Goal: Task Accomplishment & Management: Use online tool/utility

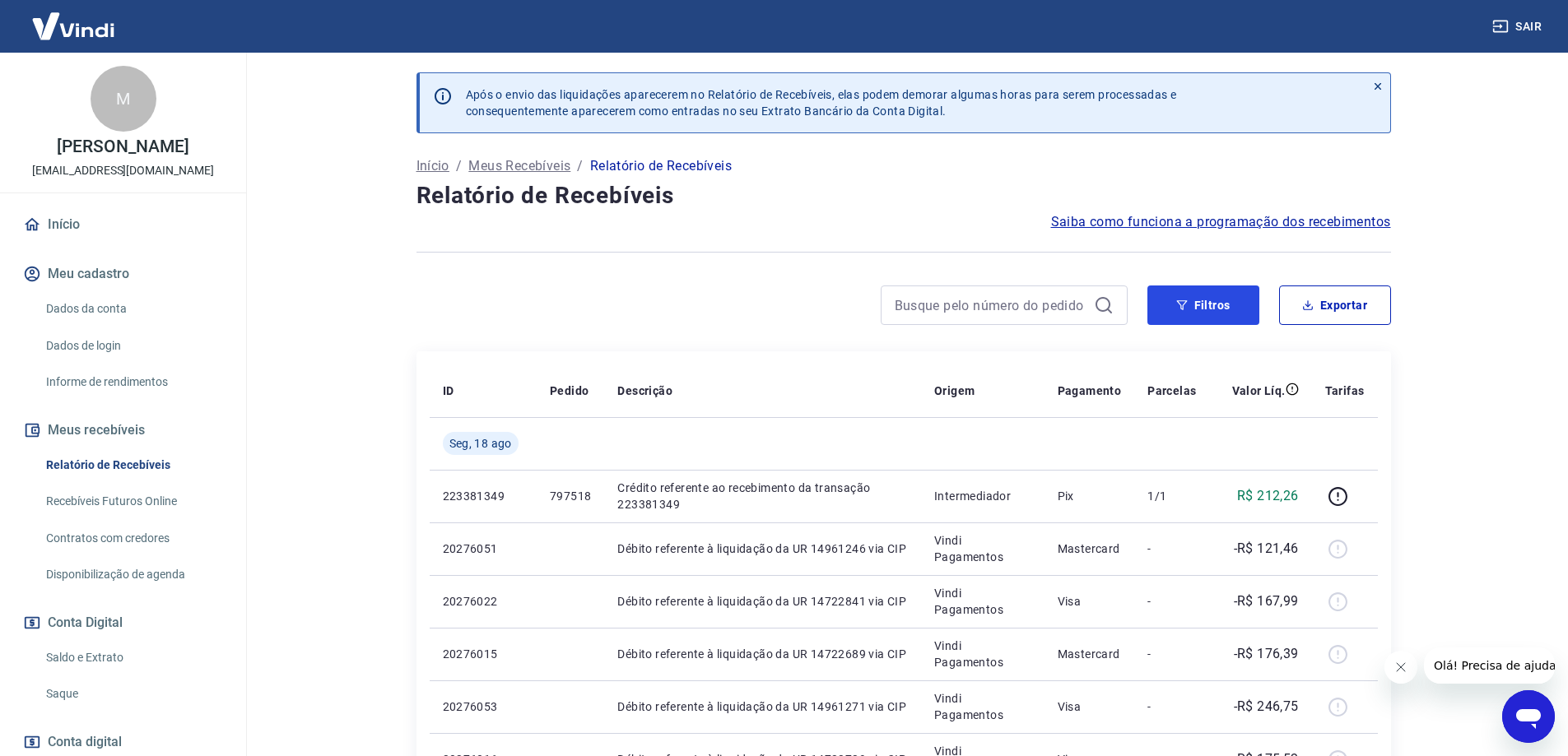
click at [1220, 300] on button "Filtros" at bounding box center [1203, 305] width 112 height 39
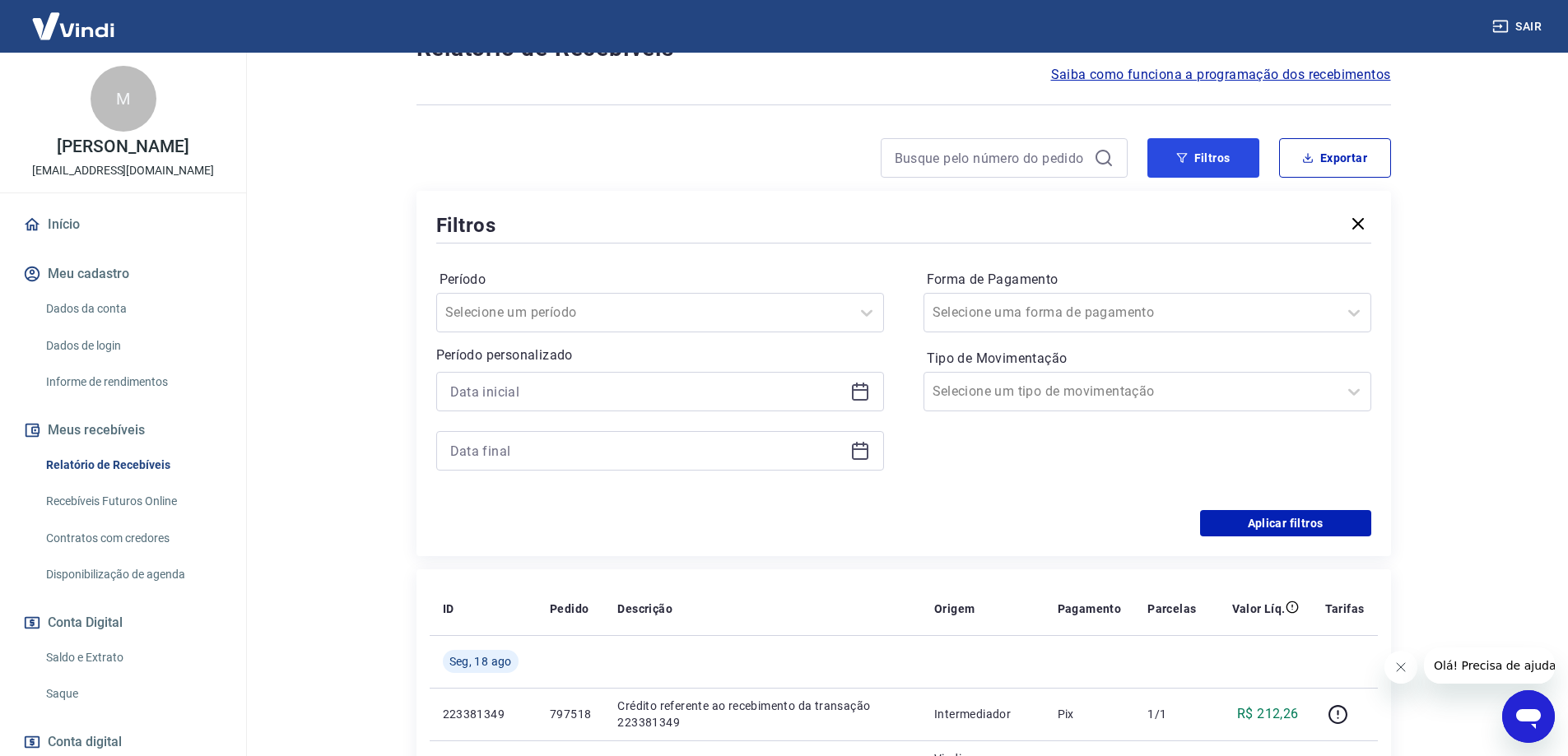
scroll to position [165, 0]
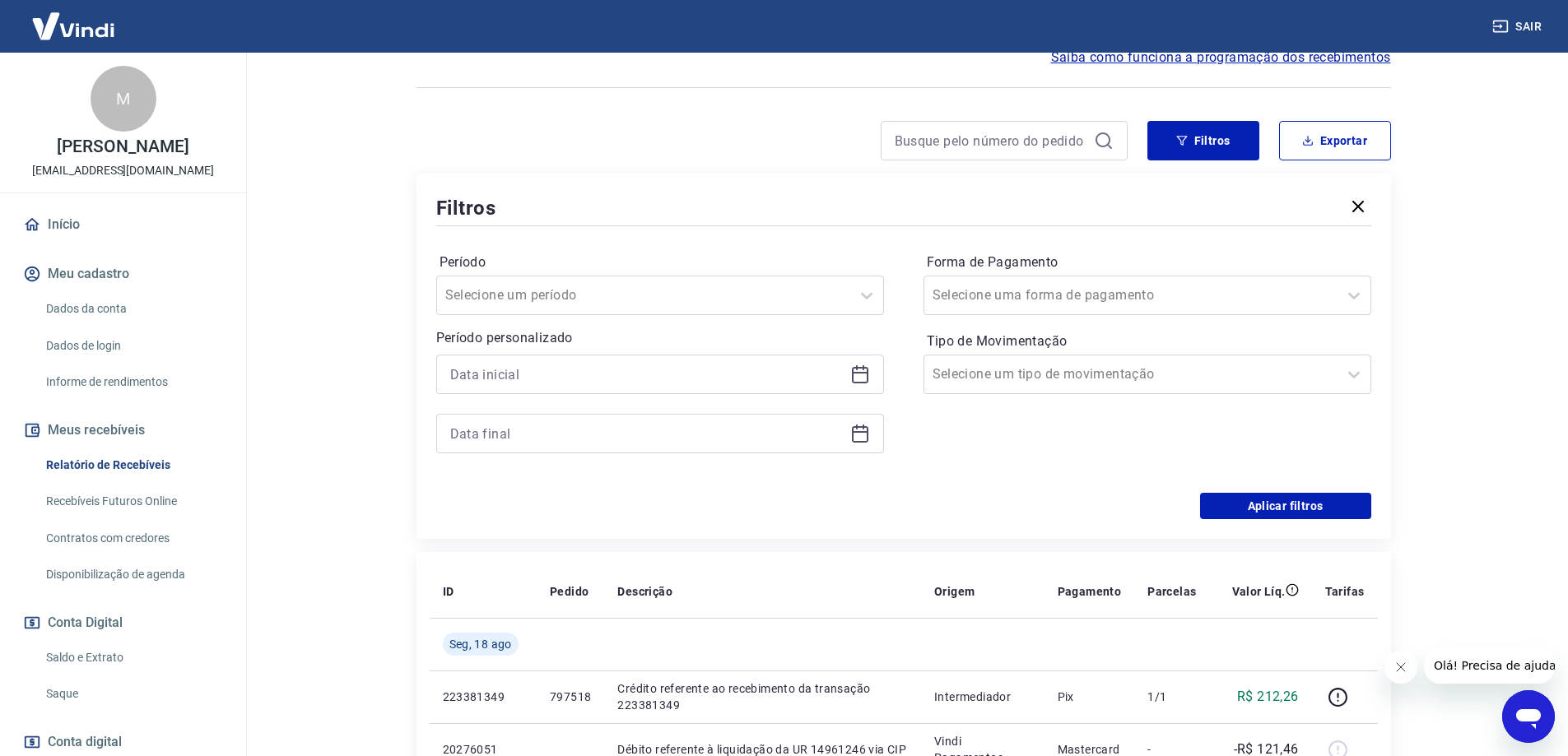
click at [865, 380] on icon at bounding box center [860, 374] width 20 height 20
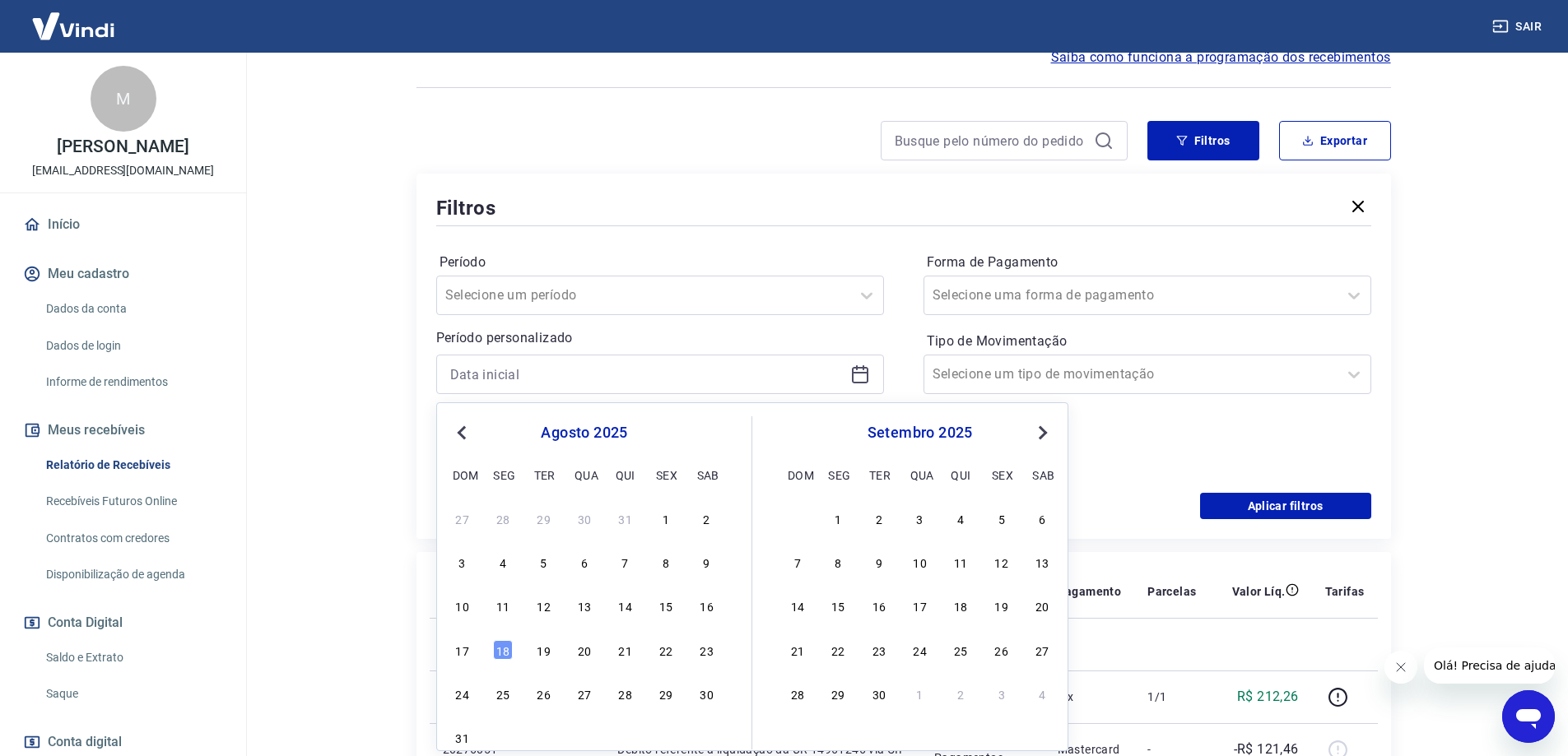
click at [453, 433] on button "Previous Month" at bounding box center [462, 432] width 20 height 20
click at [453, 432] on button "Previous Month" at bounding box center [462, 432] width 20 height 20
click at [456, 432] on button "Previous Month" at bounding box center [462, 432] width 20 height 20
click at [457, 432] on button "Previous Month" at bounding box center [462, 432] width 20 height 20
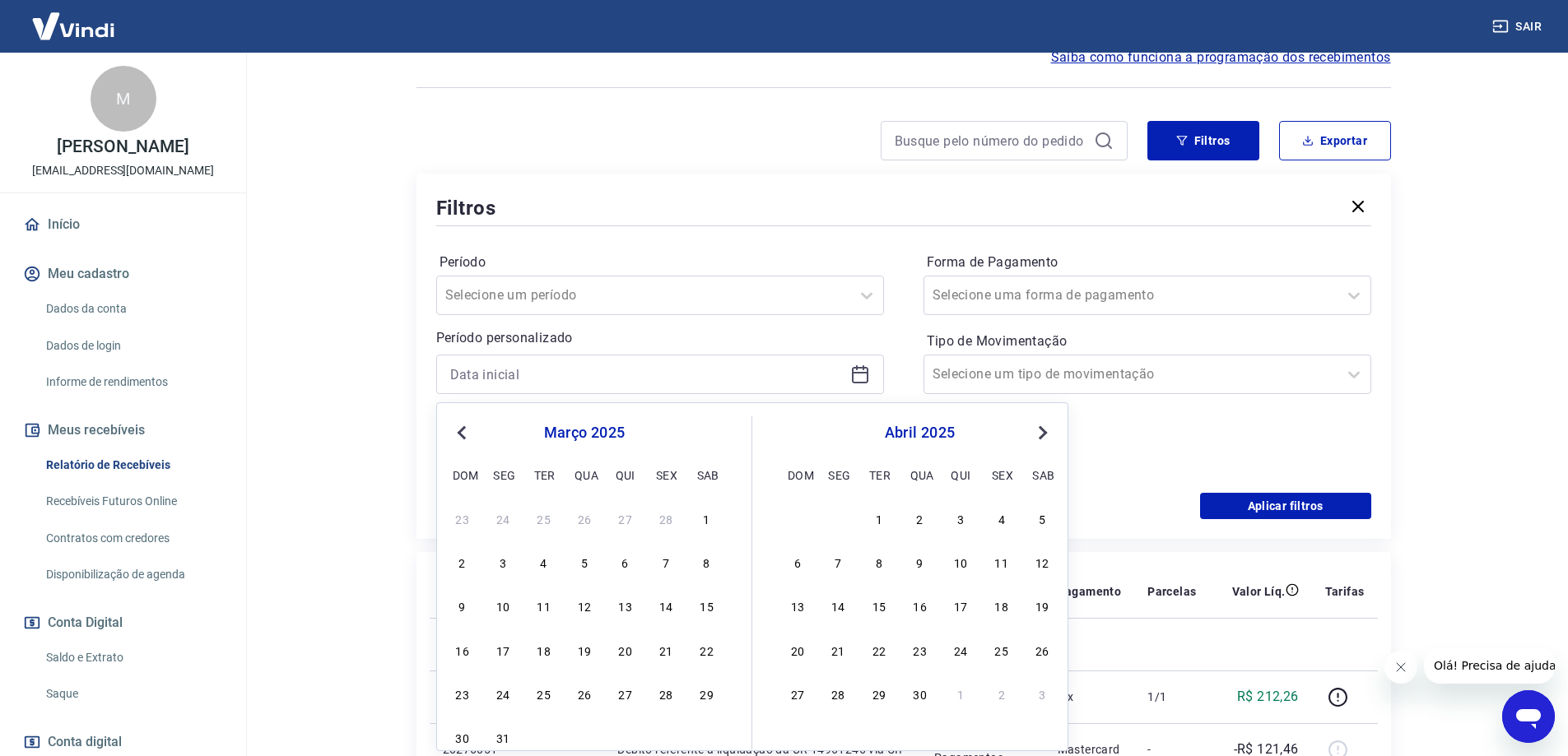
click at [463, 432] on span "Previous Month" at bounding box center [463, 432] width 0 height 19
click at [584, 525] on div "1" at bounding box center [584, 518] width 20 height 20
type input "[DATE]"
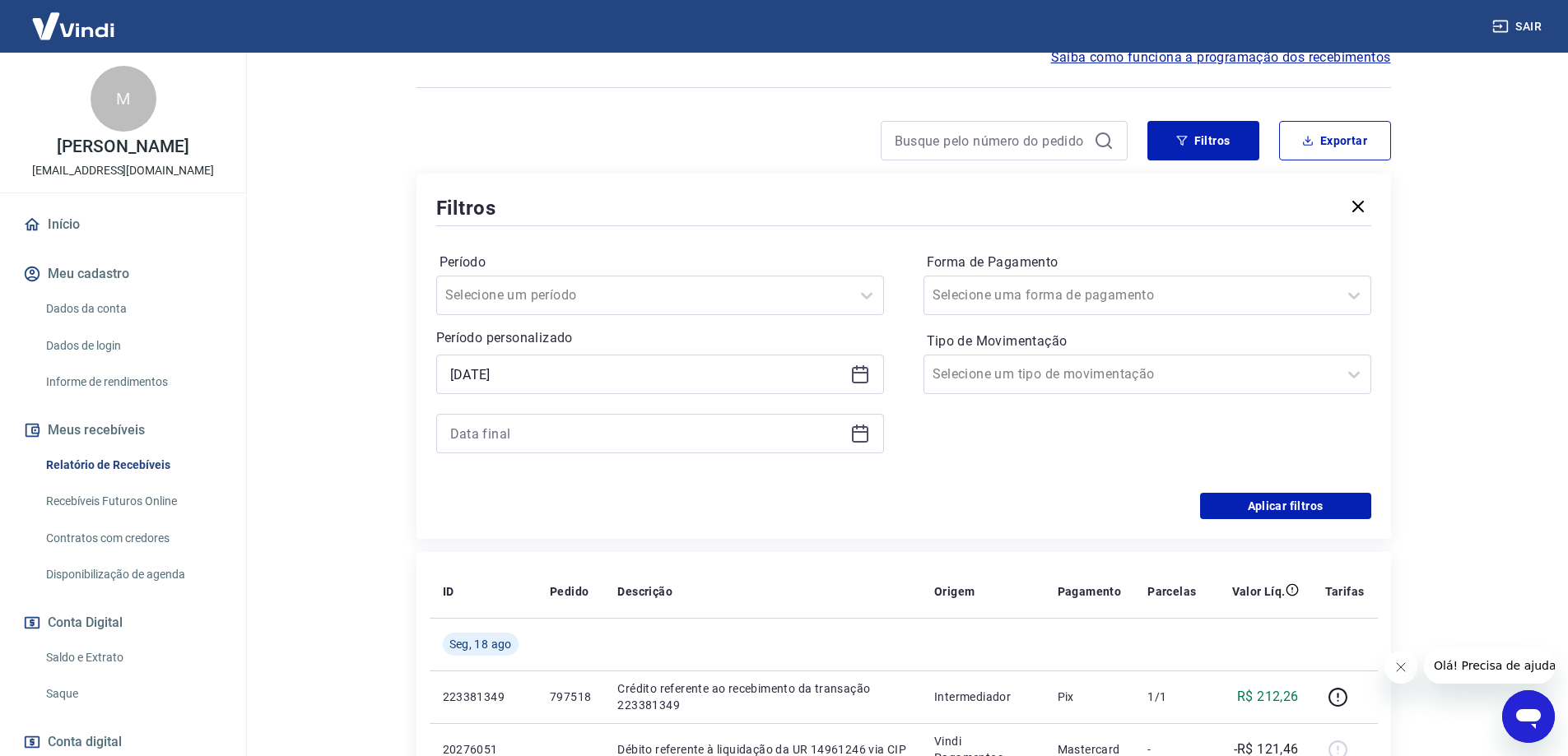
click at [871, 433] on div at bounding box center [660, 433] width 448 height 39
drag, startPoint x: 865, startPoint y: 435, endPoint x: 764, endPoint y: 428, distance: 101.2
click at [864, 435] on icon at bounding box center [860, 433] width 20 height 20
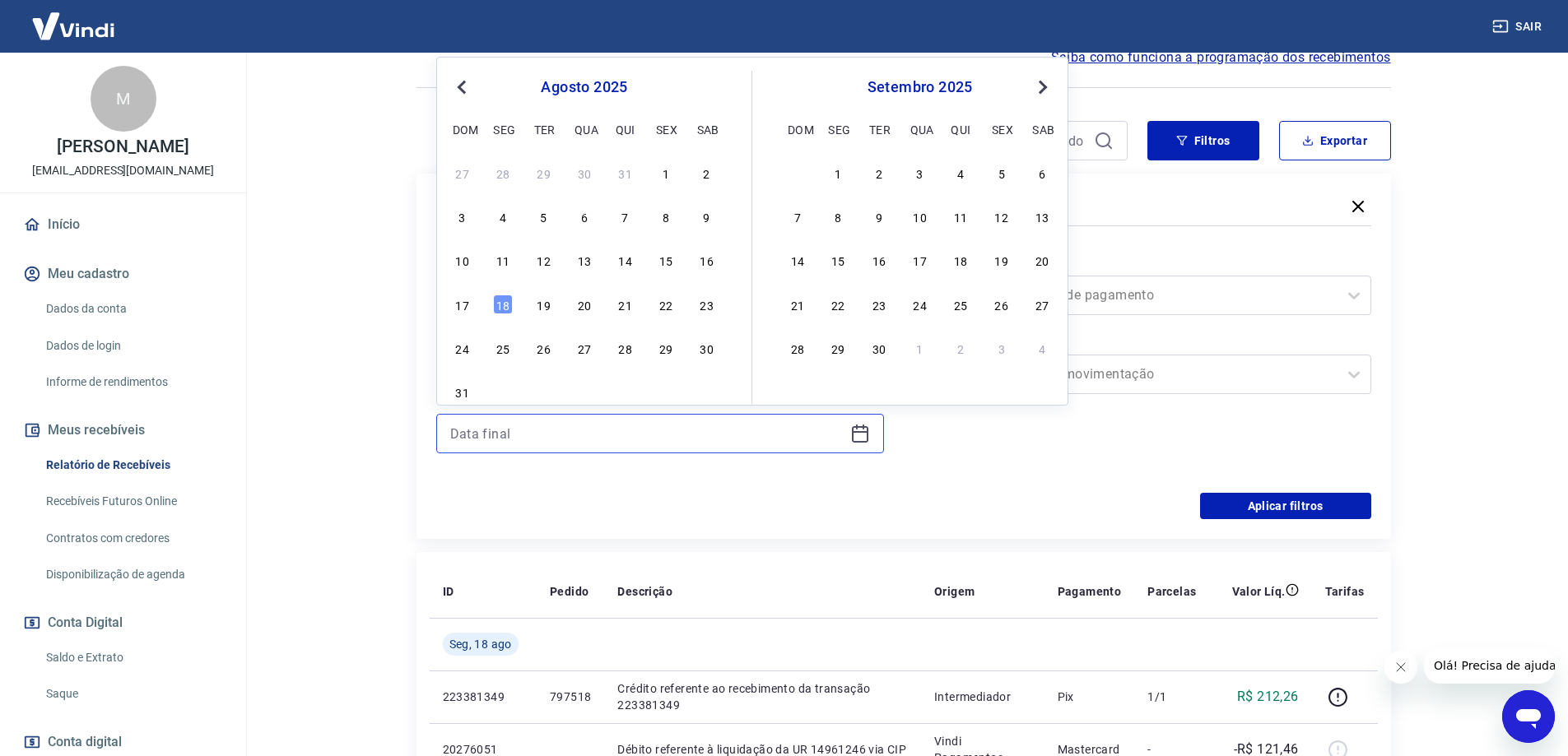
click at [537, 445] on input at bounding box center [647, 433] width 393 height 25
click at [572, 433] on input "31/01" at bounding box center [647, 433] width 393 height 25
click at [533, 442] on input "31/01" at bounding box center [647, 433] width 393 height 25
type input "[DATE]"
click at [857, 462] on div "Período Selecione um período Período personalizado Selected date: [DATE] [DATE]…" at bounding box center [660, 361] width 448 height 224
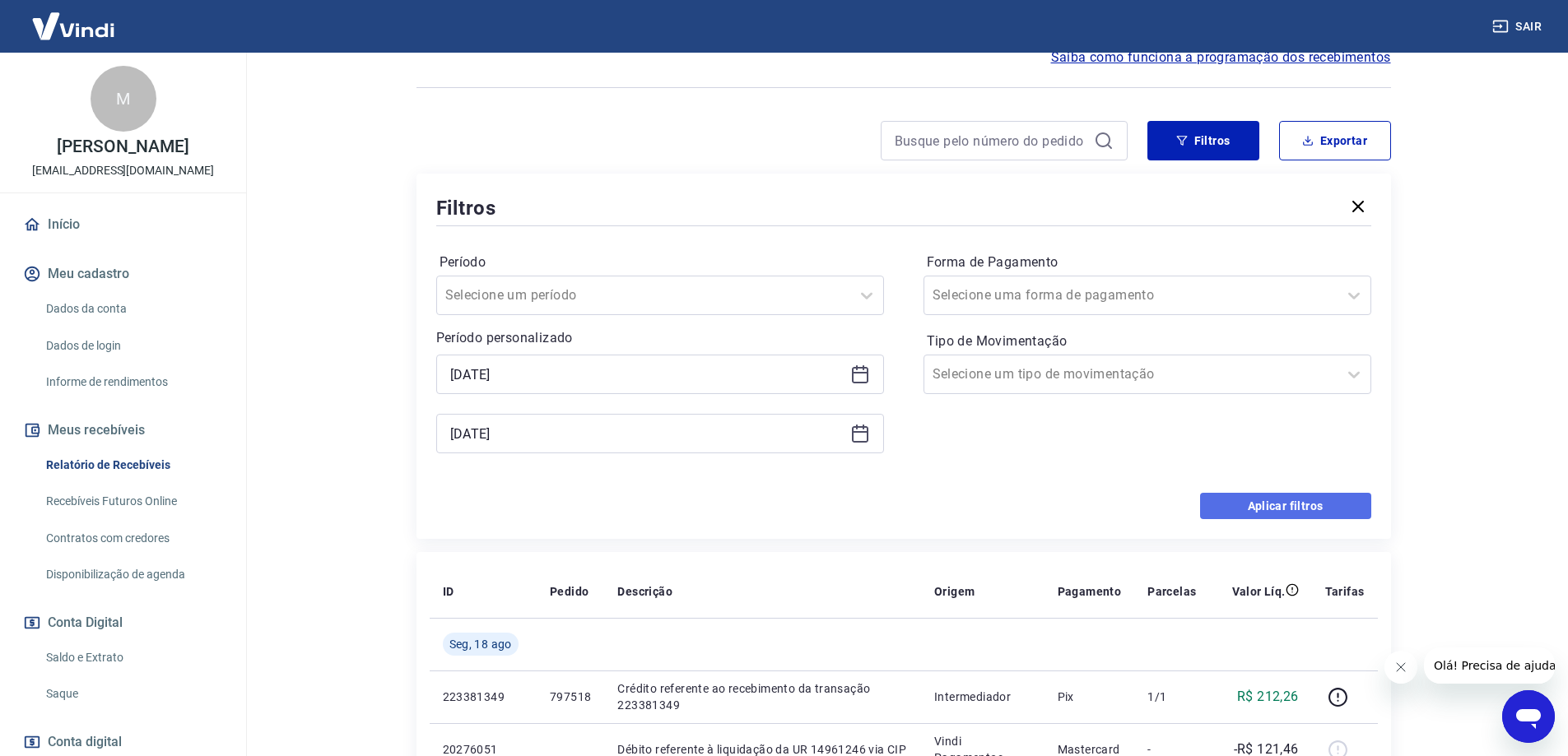
click at [1277, 505] on button "Aplicar filtros" at bounding box center [1285, 505] width 171 height 27
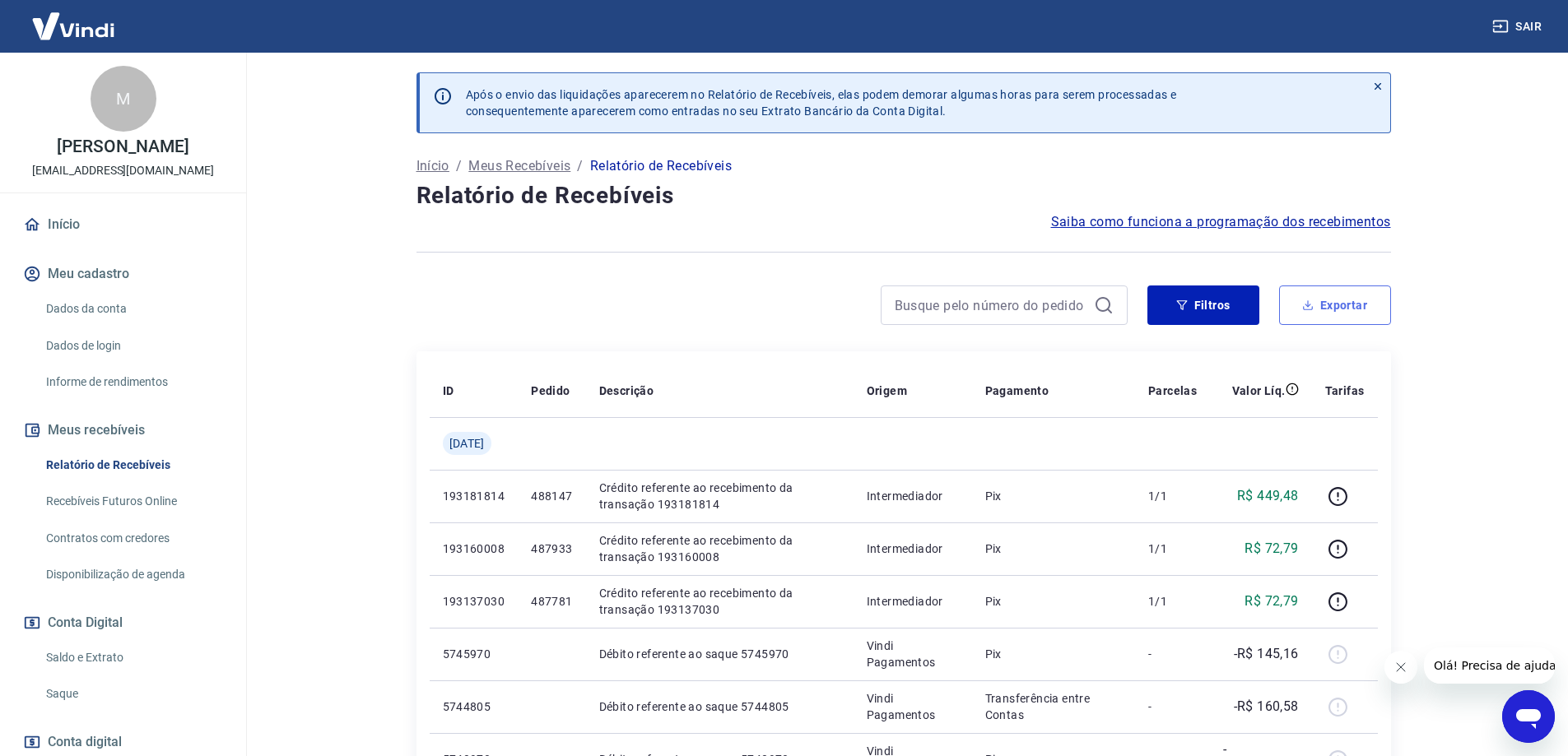
click at [1330, 307] on button "Exportar" at bounding box center [1335, 305] width 112 height 39
type input "[DATE]"
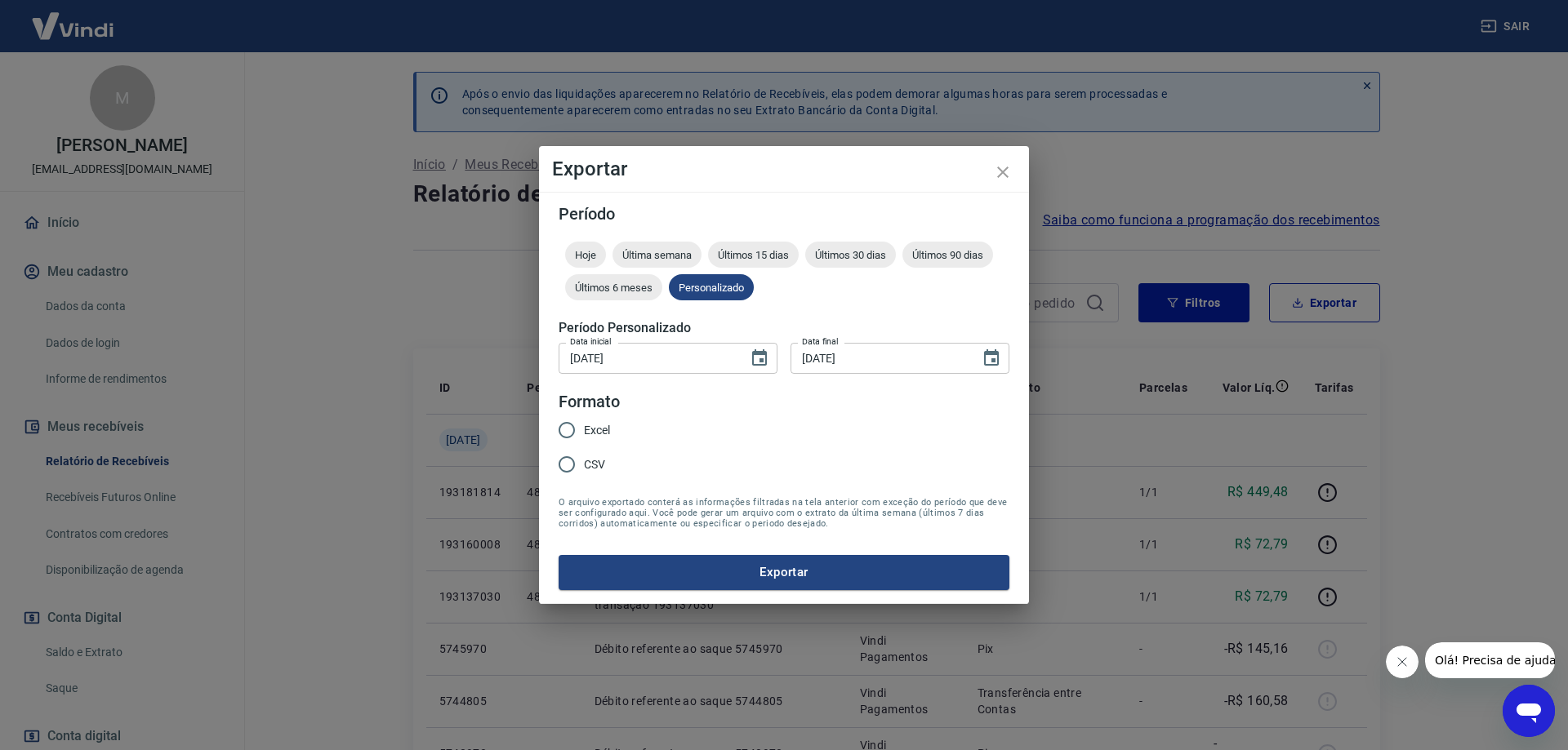
click at [573, 477] on input "CSV" at bounding box center [566, 465] width 34 height 34
radio input "true"
click at [827, 574] on button "Exportar" at bounding box center [784, 572] width 451 height 34
